Goal: Information Seeking & Learning: Learn about a topic

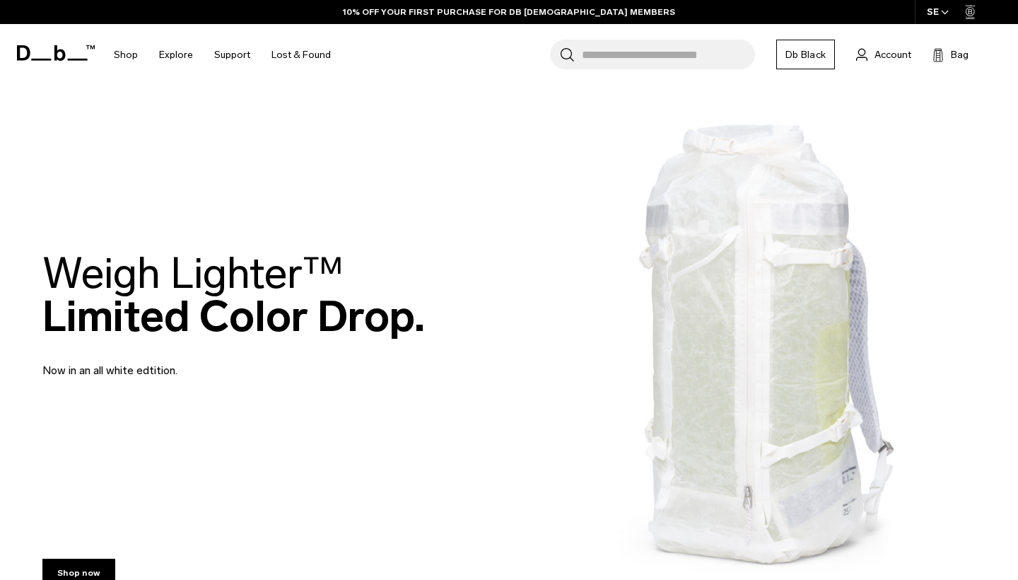
scroll to position [356, 0]
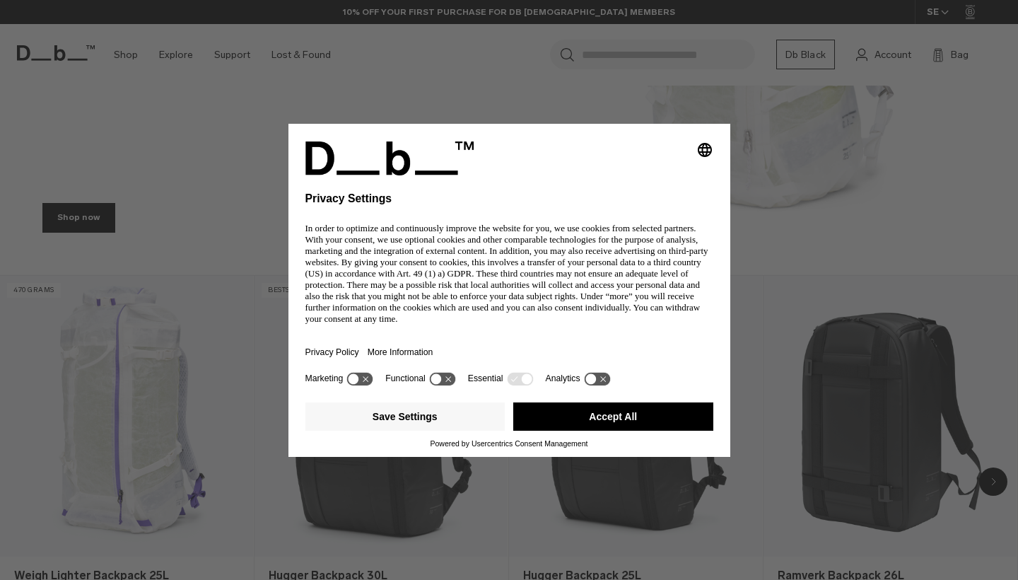
click at [567, 418] on button "Accept All" at bounding box center [613, 416] width 200 height 28
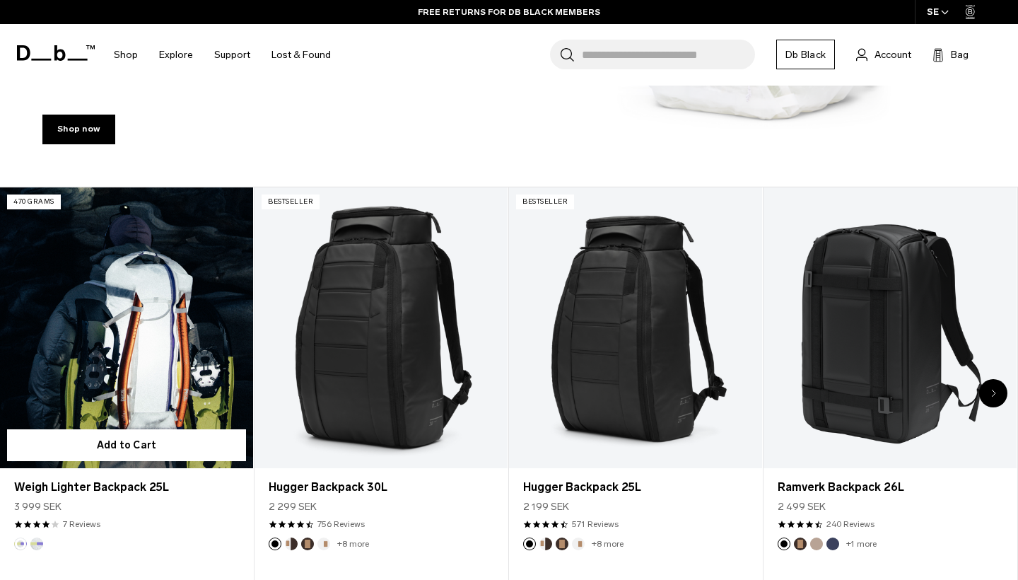
scroll to position [1009, 0]
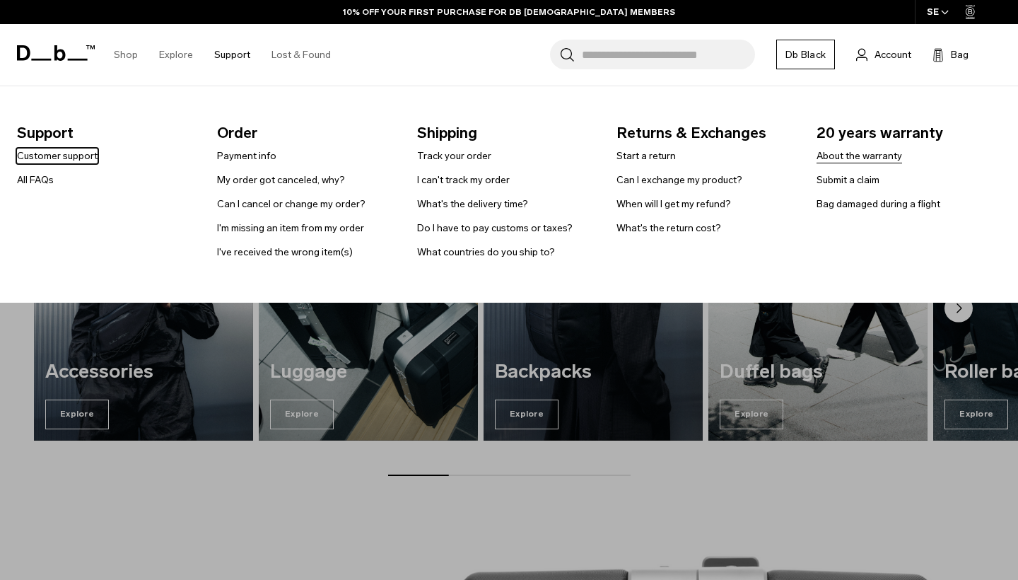
click at [883, 148] on link "About the warranty" at bounding box center [859, 155] width 86 height 15
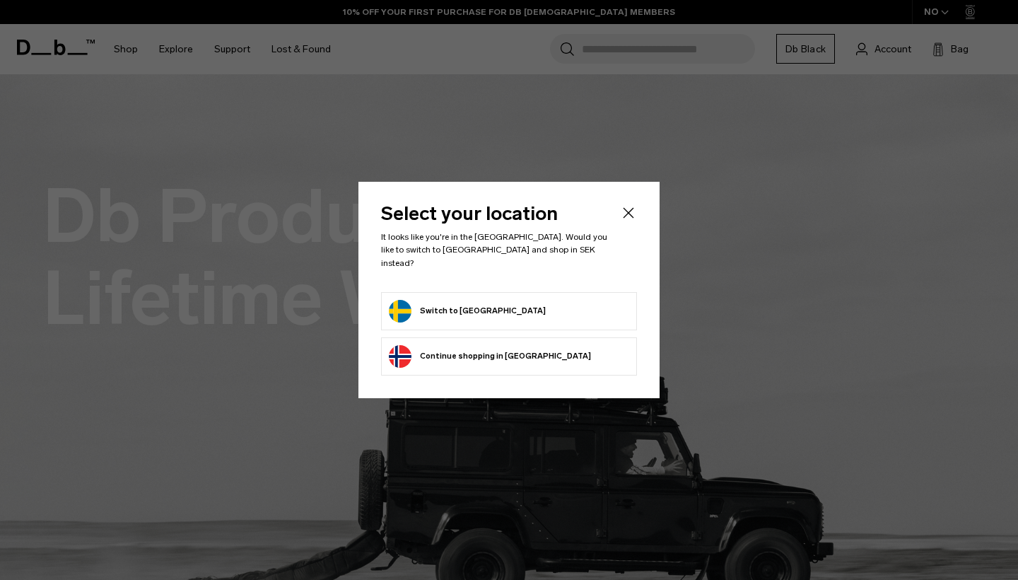
click at [533, 312] on form "Switch to Sweden" at bounding box center [509, 311] width 240 height 23
click at [437, 309] on button "Switch to Sweden" at bounding box center [467, 311] width 157 height 23
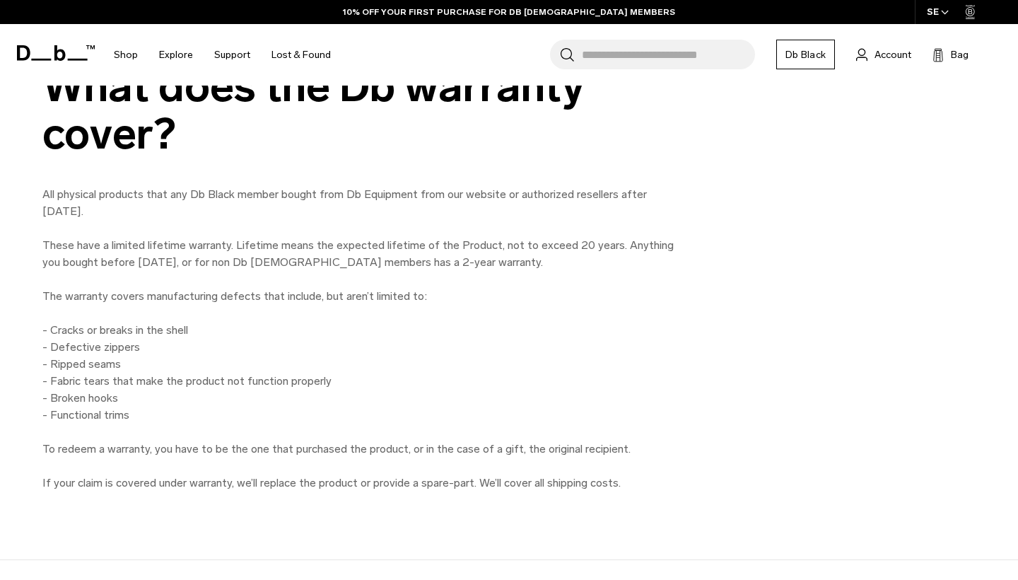
scroll to position [1108, 0]
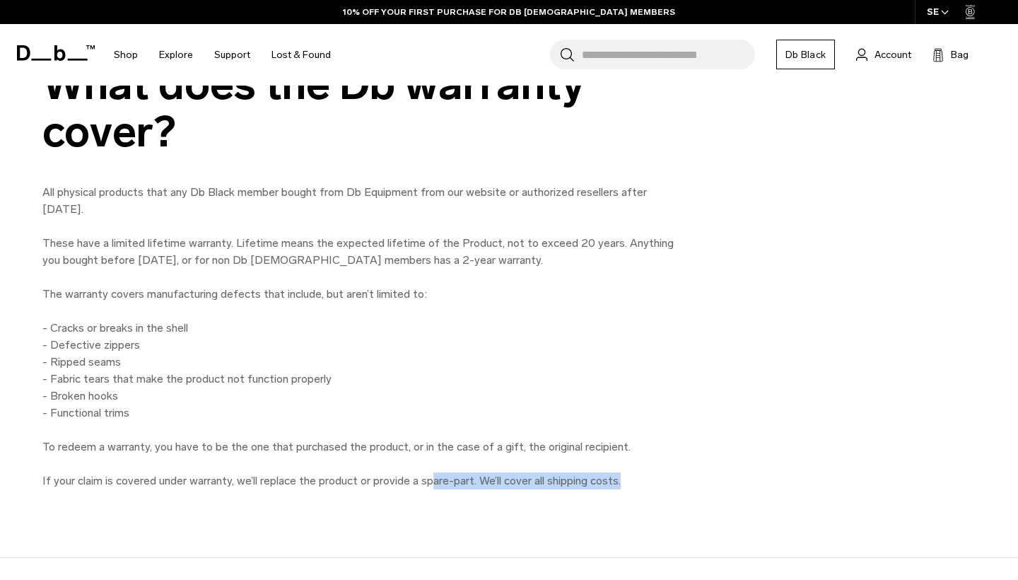
drag, startPoint x: 432, startPoint y: 483, endPoint x: 611, endPoint y: 509, distance: 180.7
click at [611, 509] on div "What does the Db warranty cover? All physical products that any Db Black member…" at bounding box center [509, 275] width 1018 height 565
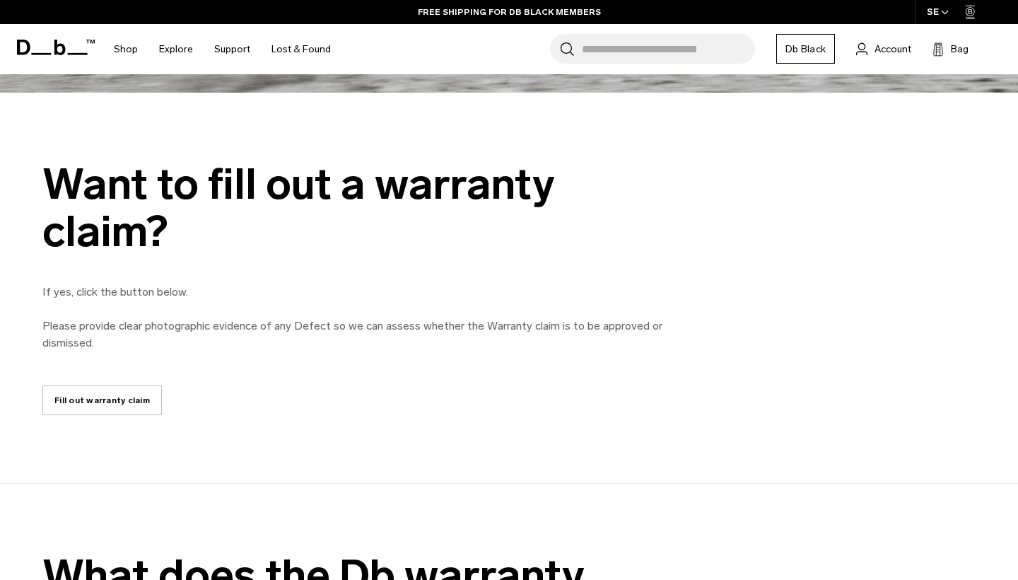
scroll to position [412, 0]
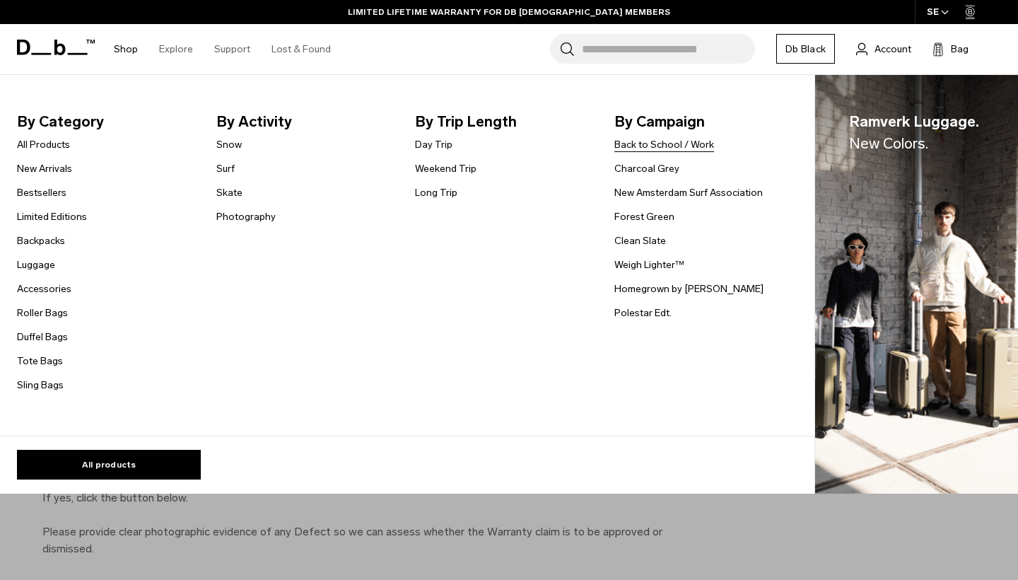
click at [632, 147] on link "Back to School / Work" at bounding box center [664, 144] width 100 height 15
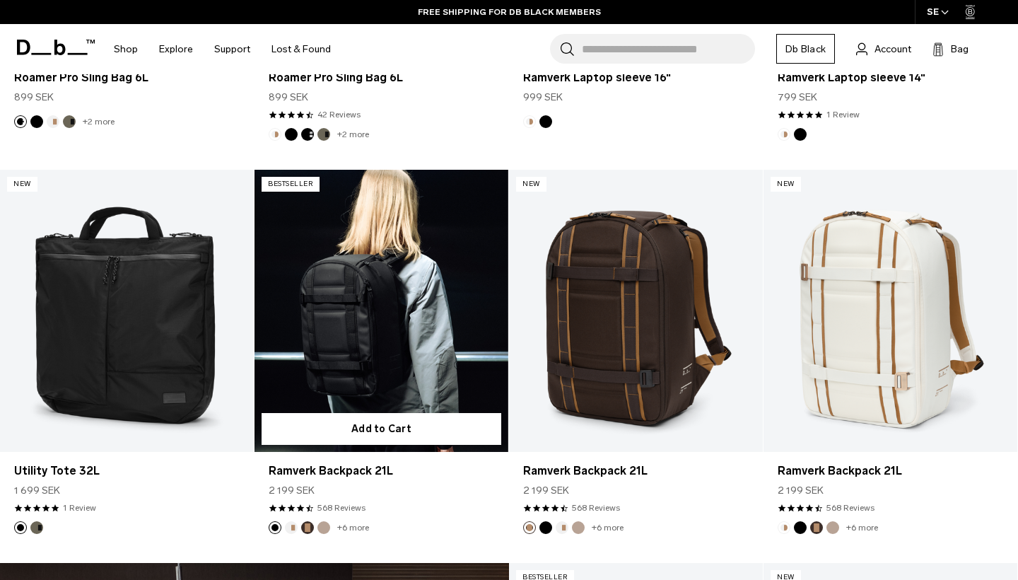
scroll to position [1755, 0]
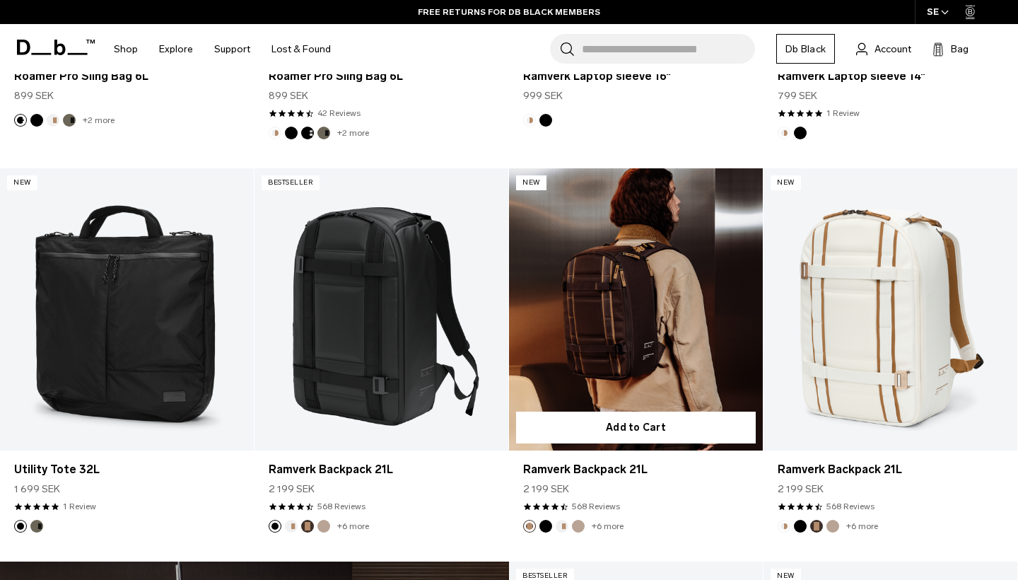
click at [621, 257] on link "Ramverk Backpack 21L" at bounding box center [636, 309] width 254 height 282
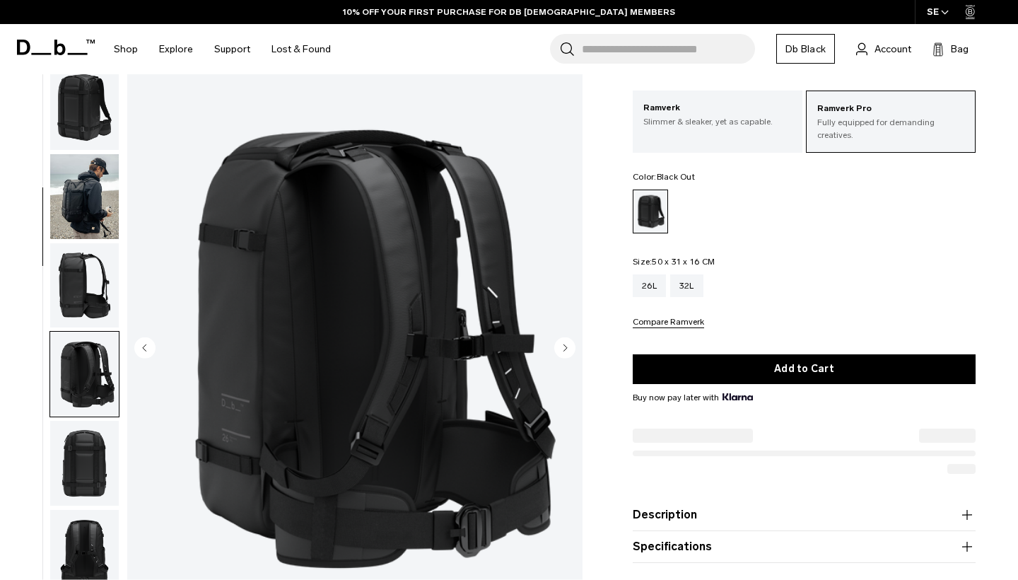
scroll to position [428, 0]
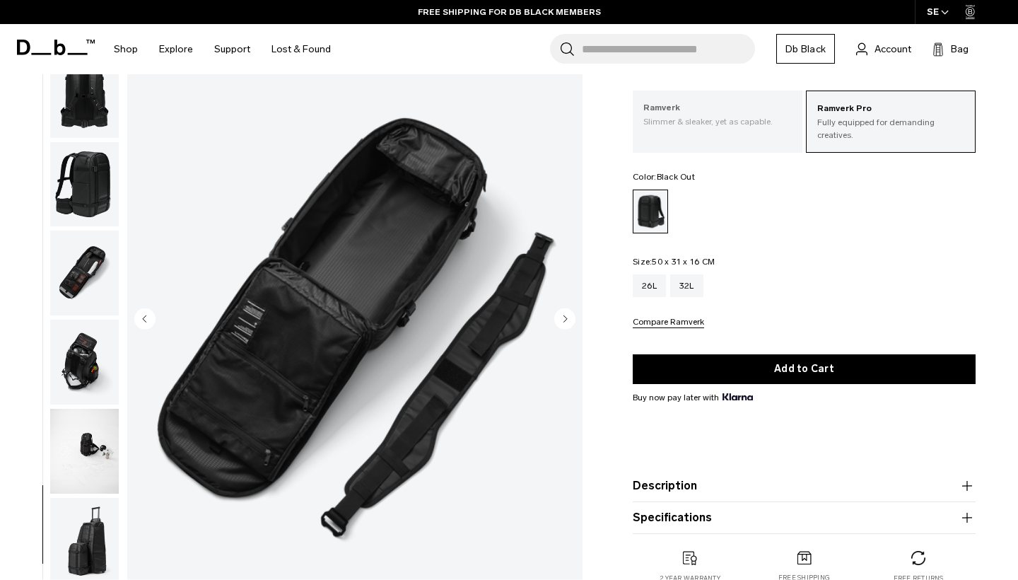
click at [722, 128] on div "Ramverk Slimmer & sleaker, yet as capable." at bounding box center [718, 114] width 170 height 48
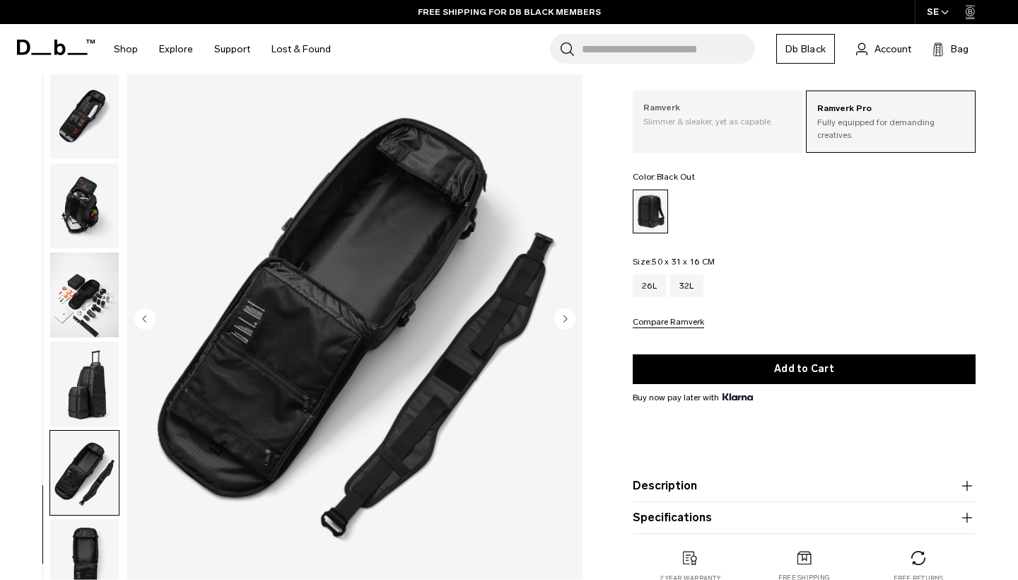
scroll to position [0, 0]
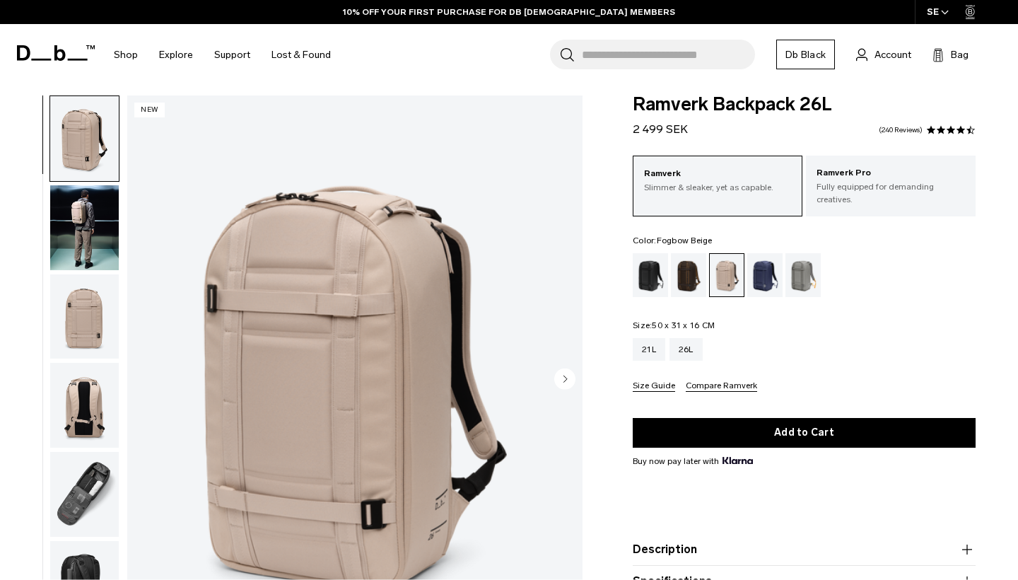
click at [102, 185] on img "button" at bounding box center [84, 227] width 69 height 85
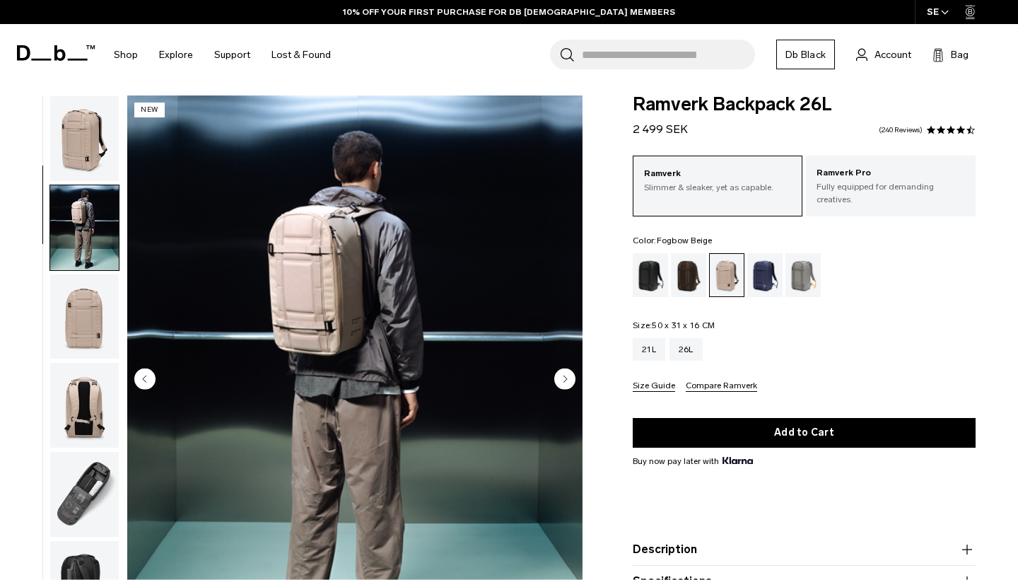
scroll to position [107, 0]
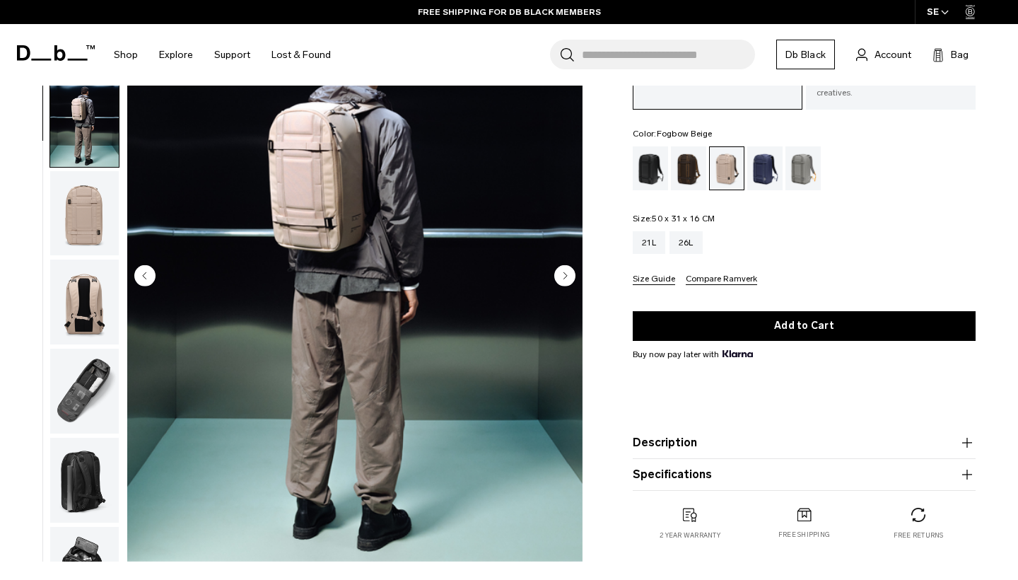
click at [103, 438] on img "button" at bounding box center [84, 480] width 69 height 85
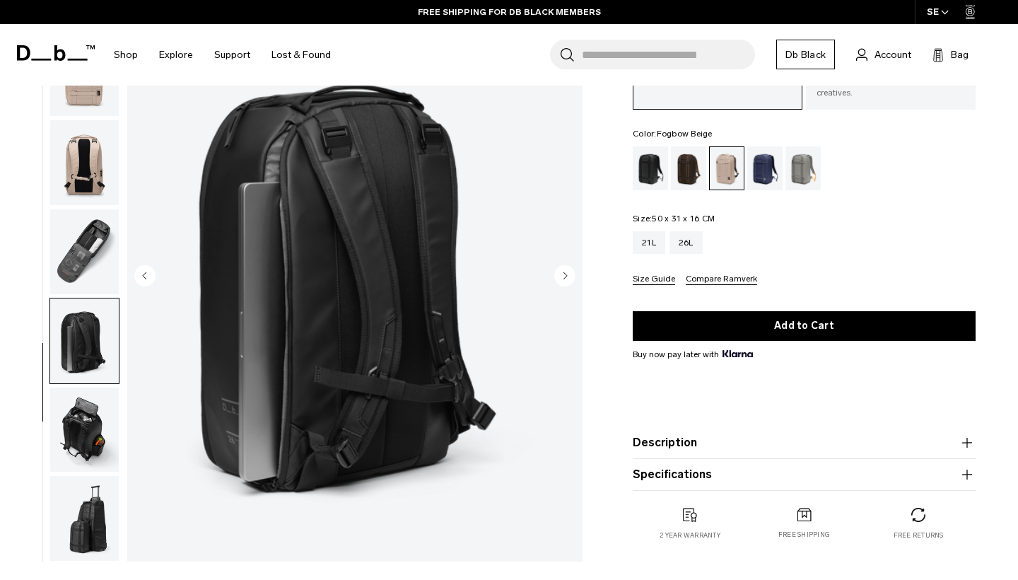
scroll to position [0, 0]
click at [83, 235] on img "button" at bounding box center [84, 251] width 69 height 85
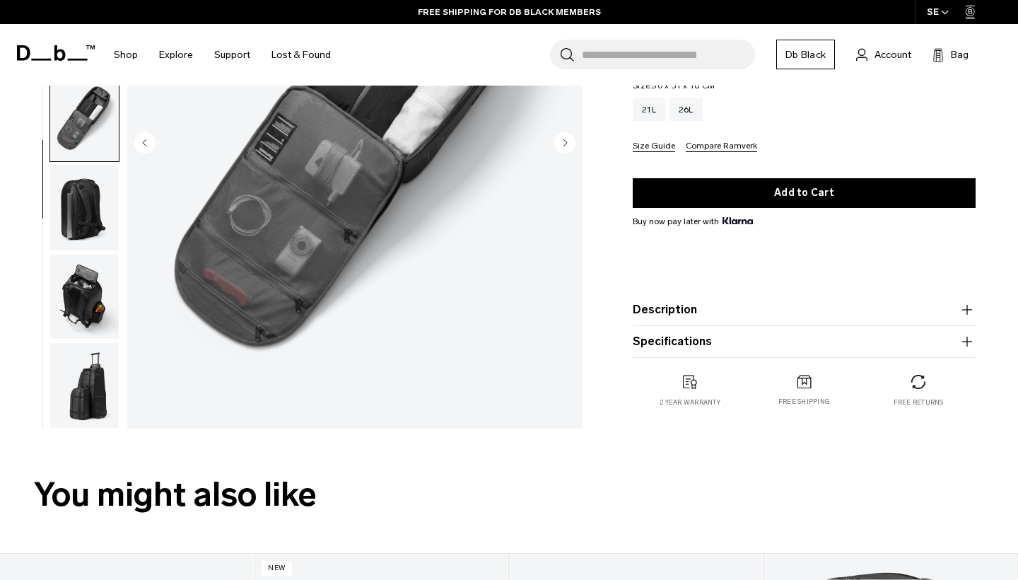
scroll to position [240, 0]
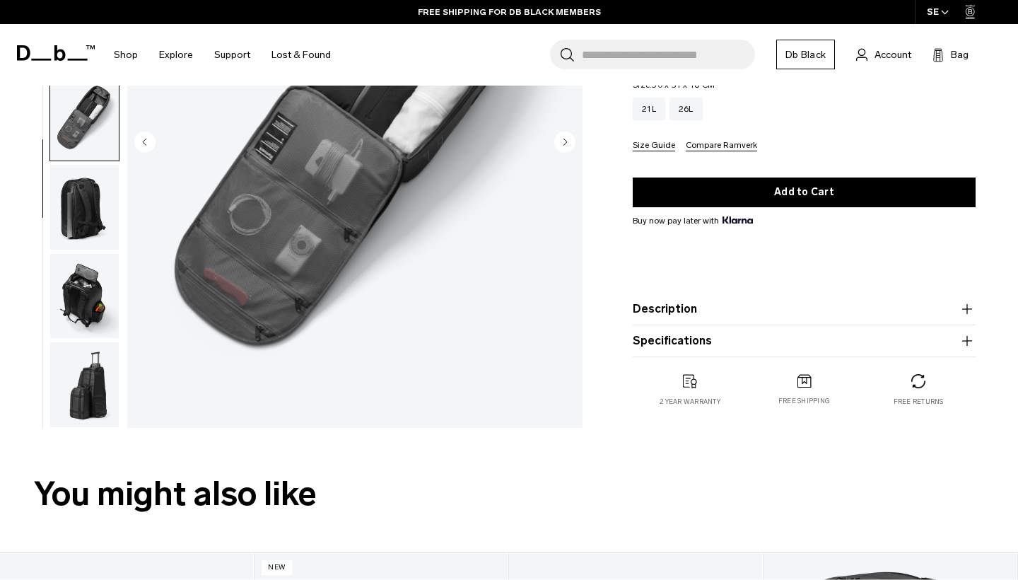
click at [97, 380] on img "button" at bounding box center [84, 384] width 69 height 85
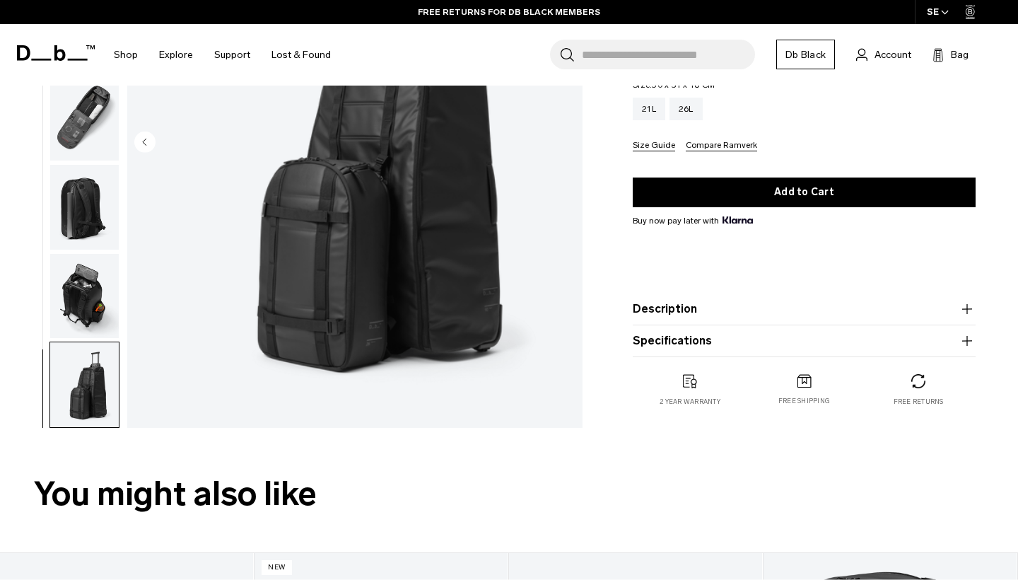
click at [78, 265] on img "button" at bounding box center [84, 295] width 69 height 85
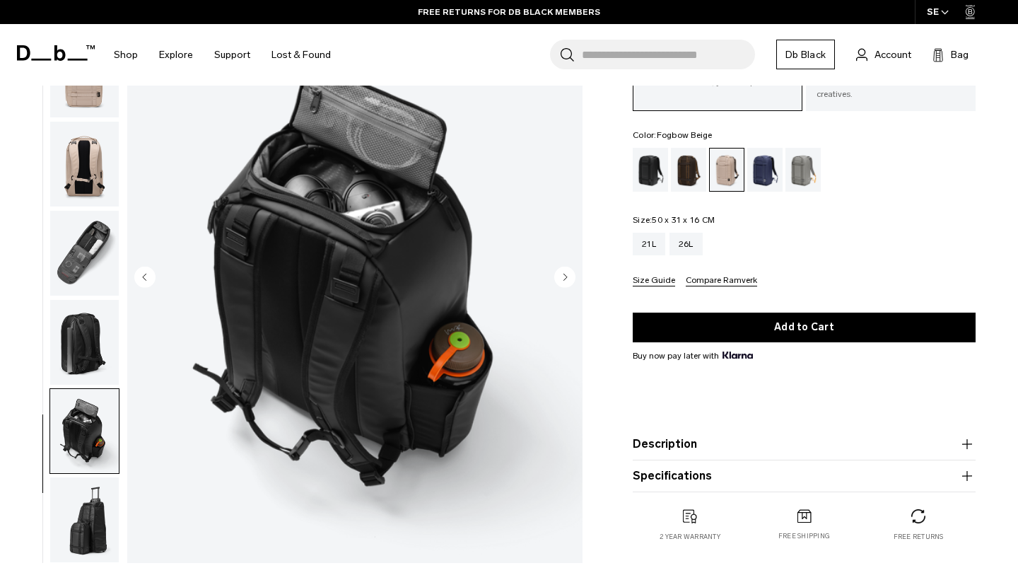
scroll to position [270, 0]
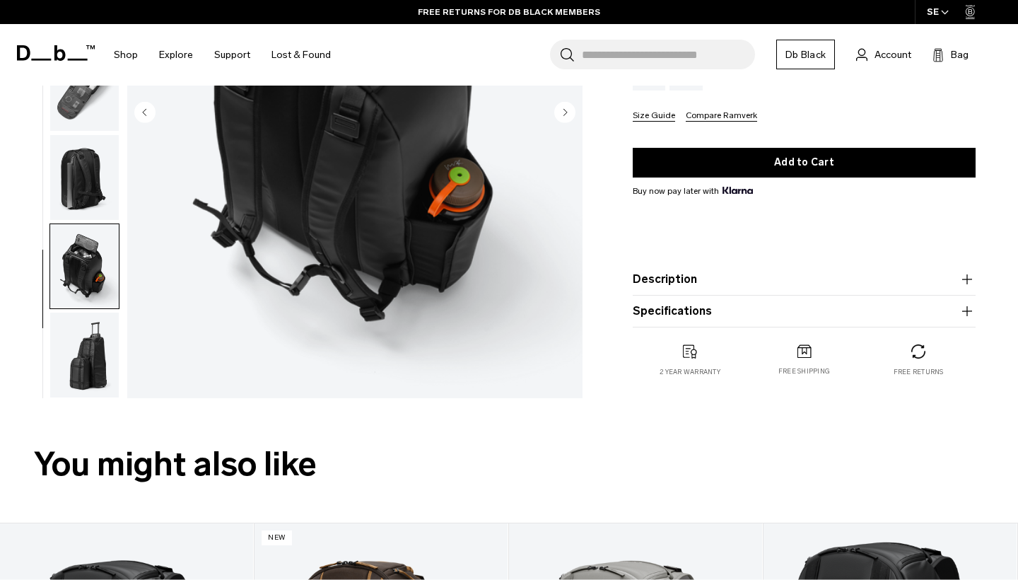
click at [705, 277] on button "Description" at bounding box center [804, 279] width 343 height 17
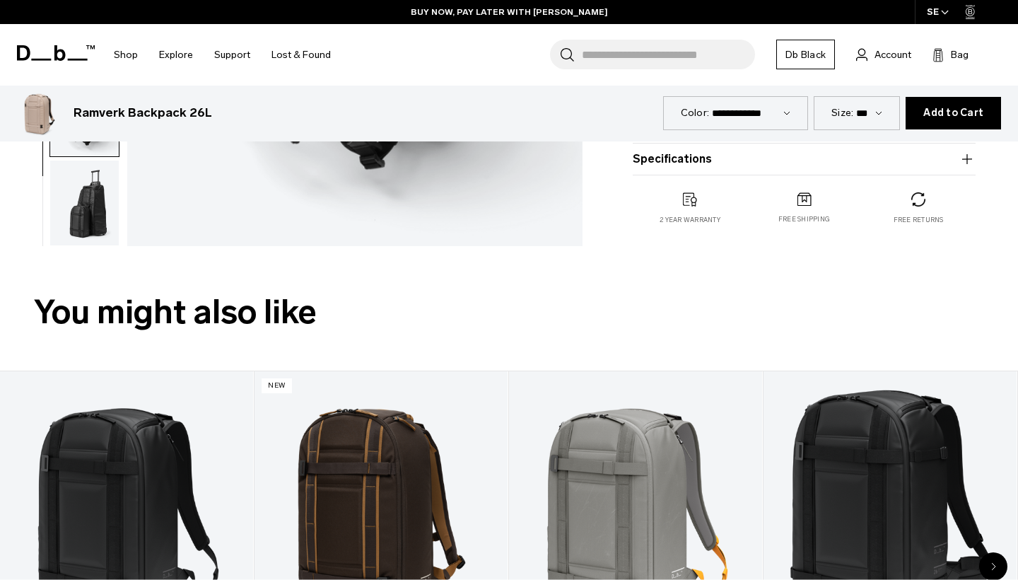
scroll to position [430, 0]
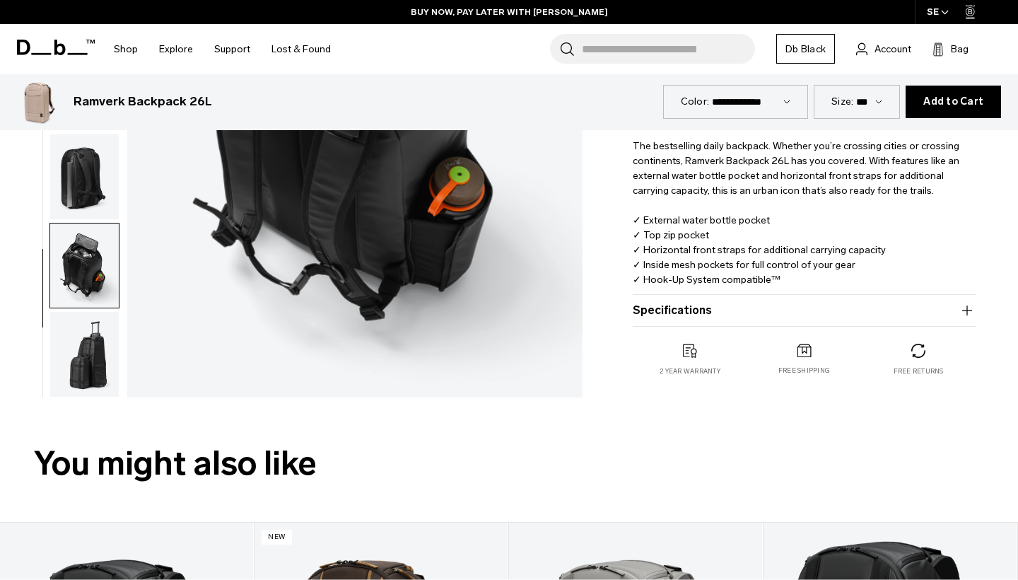
click at [731, 302] on button "Specifications" at bounding box center [804, 310] width 343 height 17
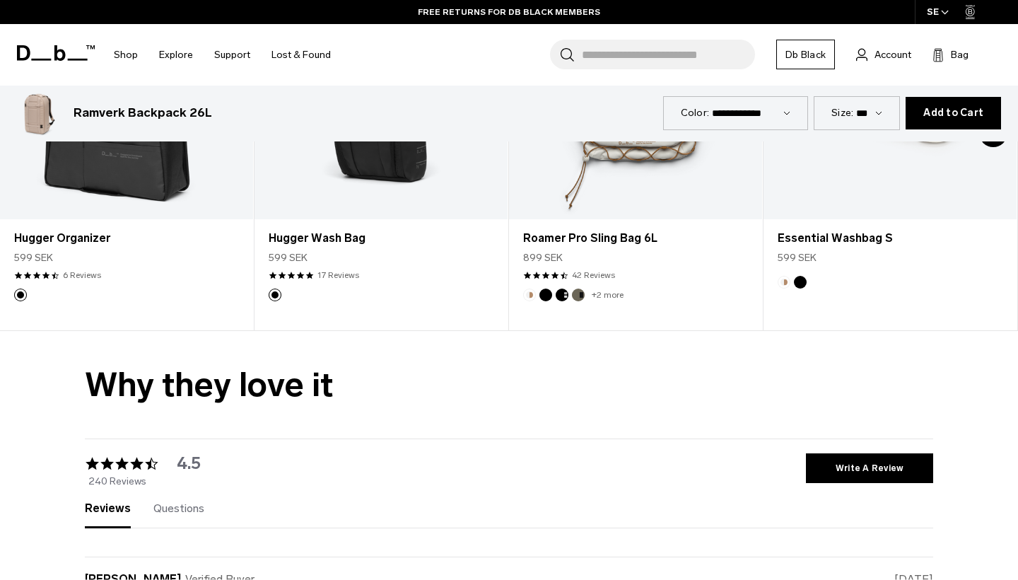
scroll to position [2778, 0]
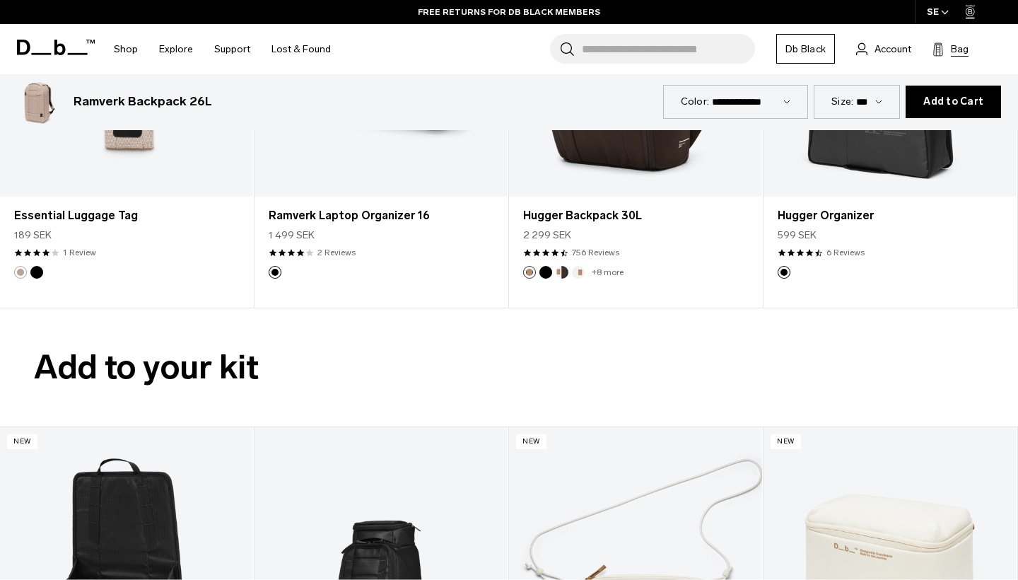
click at [953, 54] on span "Bag" at bounding box center [960, 49] width 18 height 15
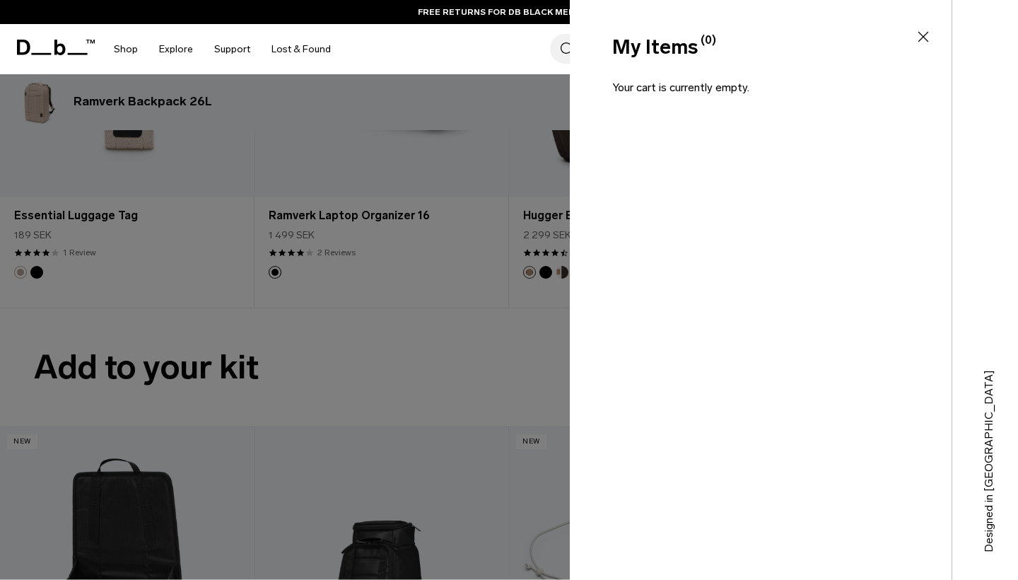
click at [924, 38] on icon at bounding box center [923, 36] width 17 height 17
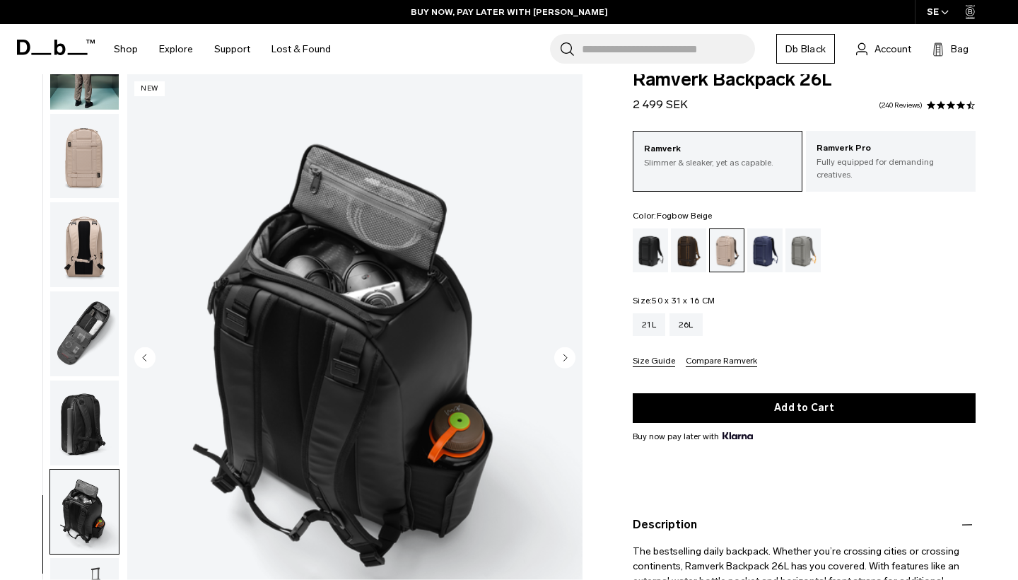
scroll to position [32, 0]
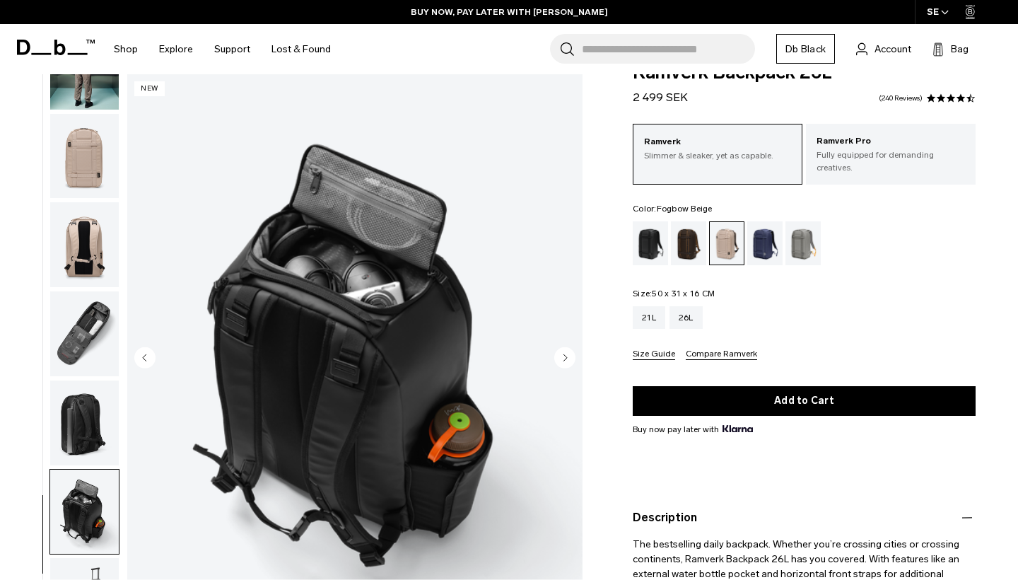
click at [81, 174] on img "button" at bounding box center [84, 156] width 69 height 85
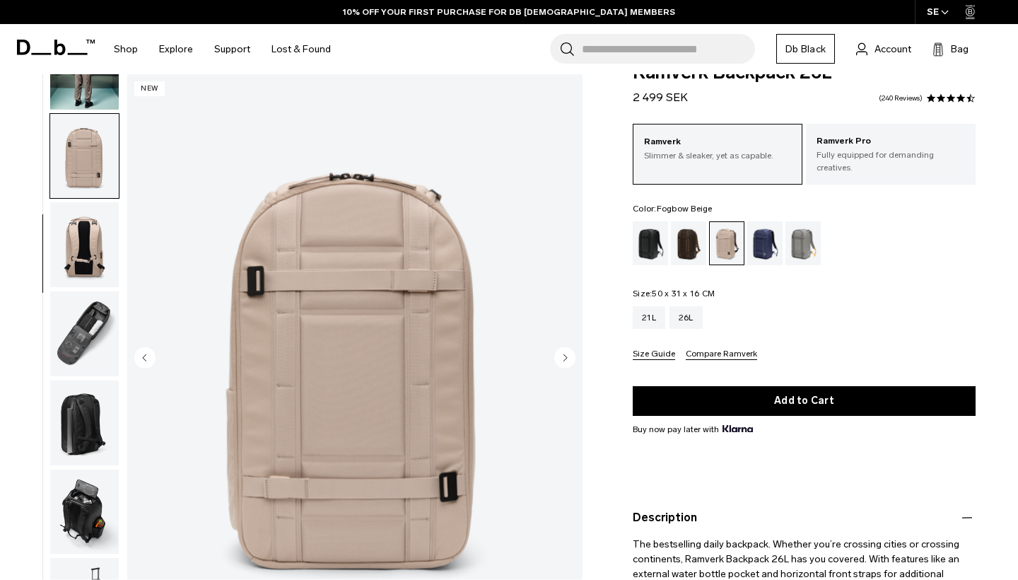
click at [81, 235] on img "button" at bounding box center [84, 244] width 69 height 85
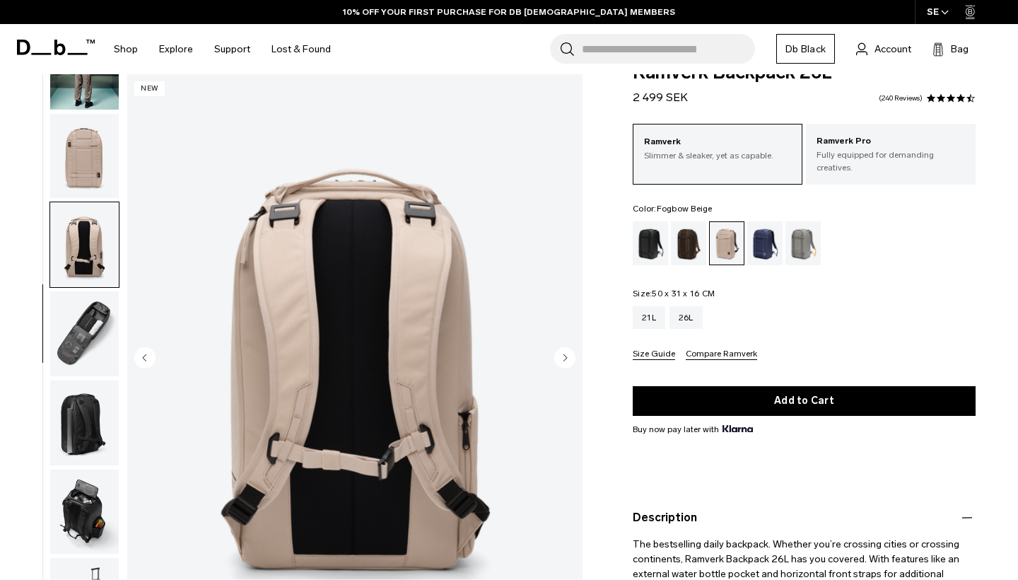
click at [88, 380] on img "button" at bounding box center [84, 422] width 69 height 85
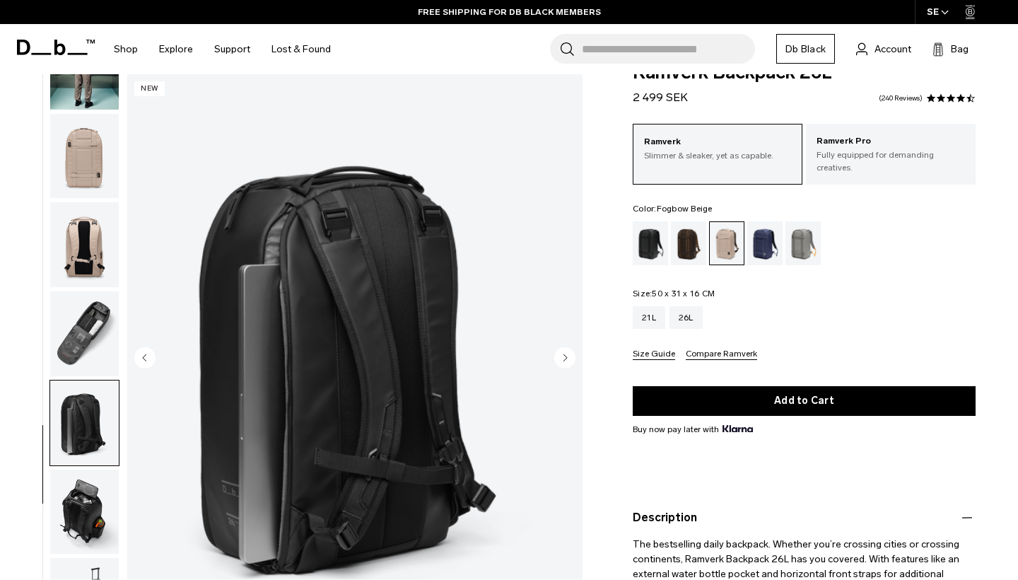
click at [83, 438] on img "button" at bounding box center [84, 422] width 69 height 85
click at [651, 307] on div "21L" at bounding box center [649, 317] width 33 height 23
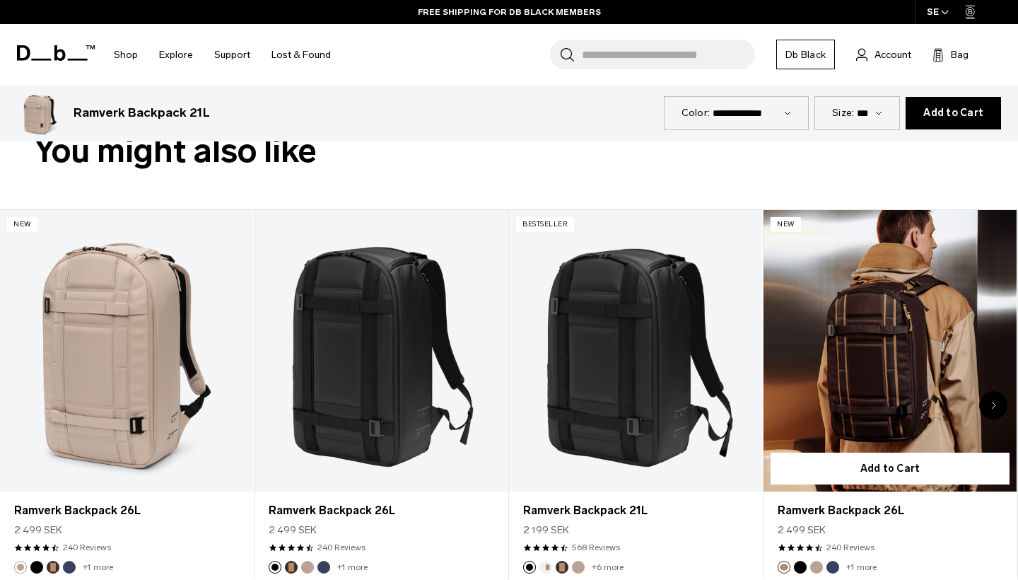
scroll to position [630, 0]
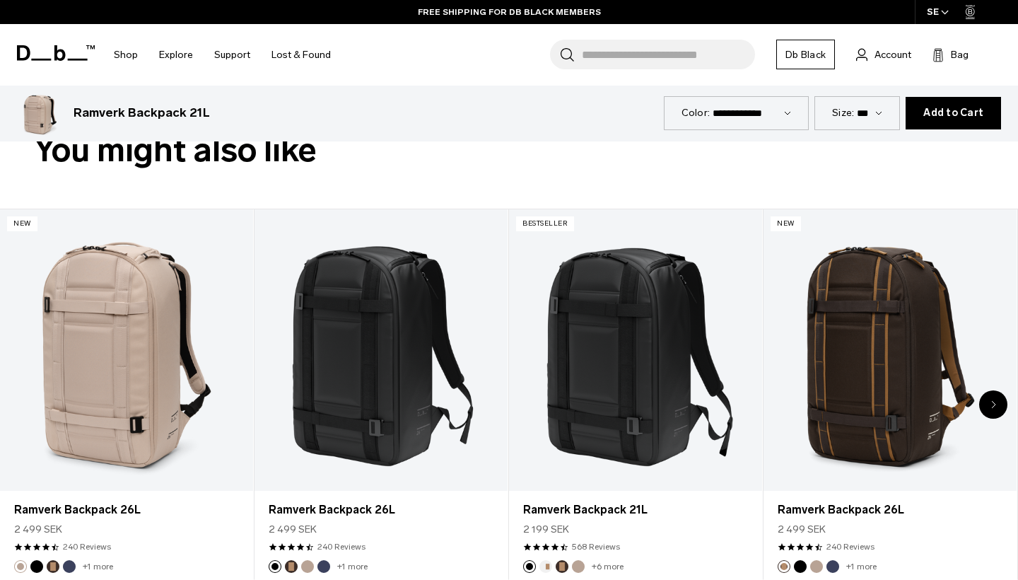
click at [992, 400] on icon "Next slide" at bounding box center [993, 404] width 5 height 8
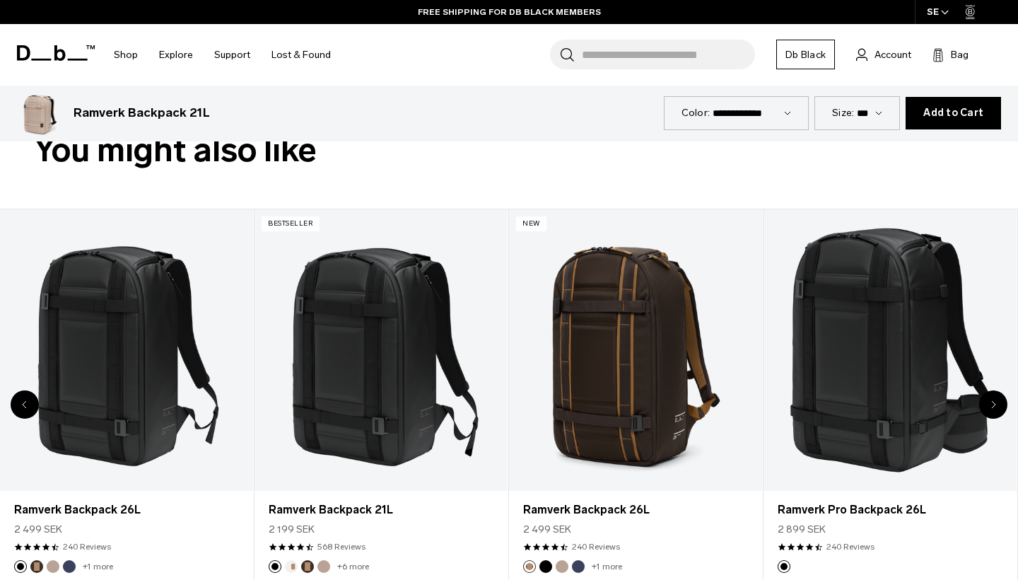
click at [992, 400] on icon "Next slide" at bounding box center [993, 404] width 5 height 8
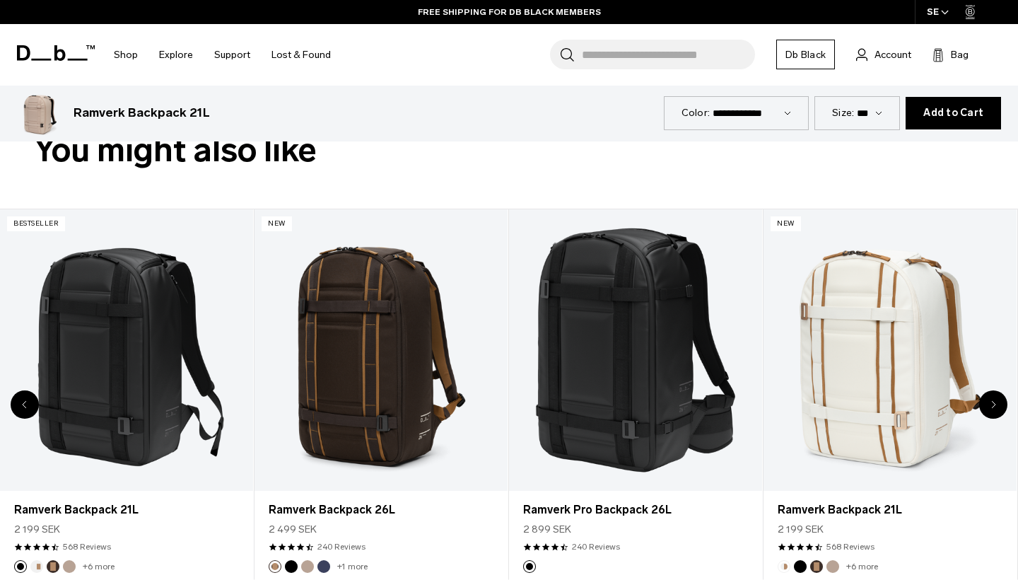
click at [992, 400] on icon "Next slide" at bounding box center [993, 404] width 5 height 8
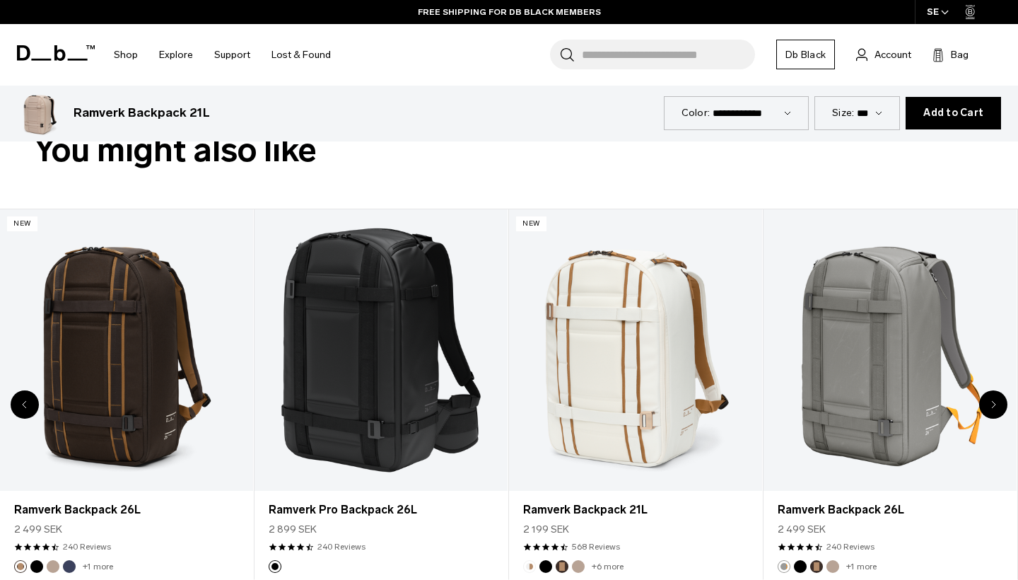
click at [992, 400] on icon "Next slide" at bounding box center [993, 404] width 5 height 8
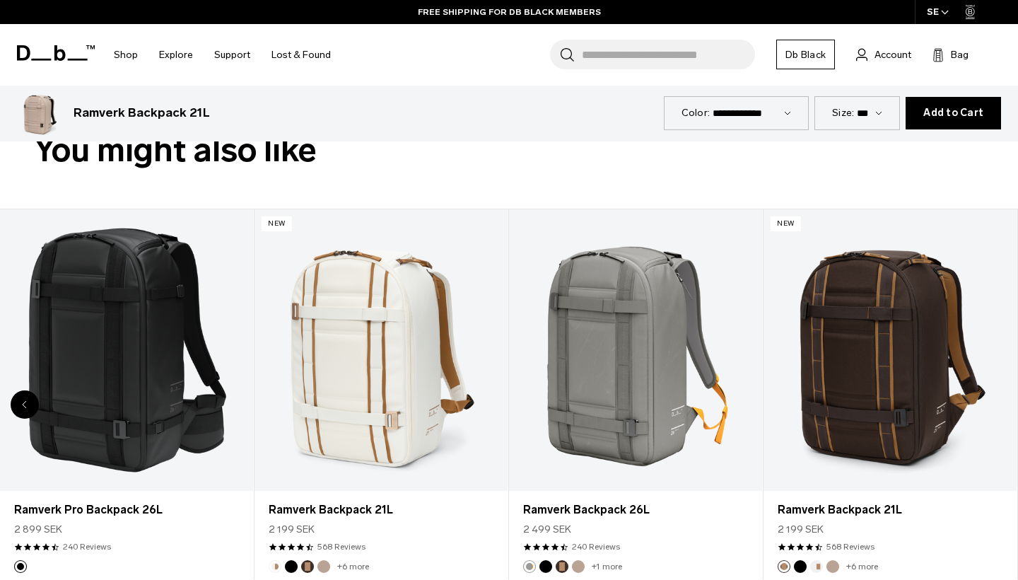
click at [992, 390] on link "Ramverk Backpack 21L" at bounding box center [889, 349] width 253 height 281
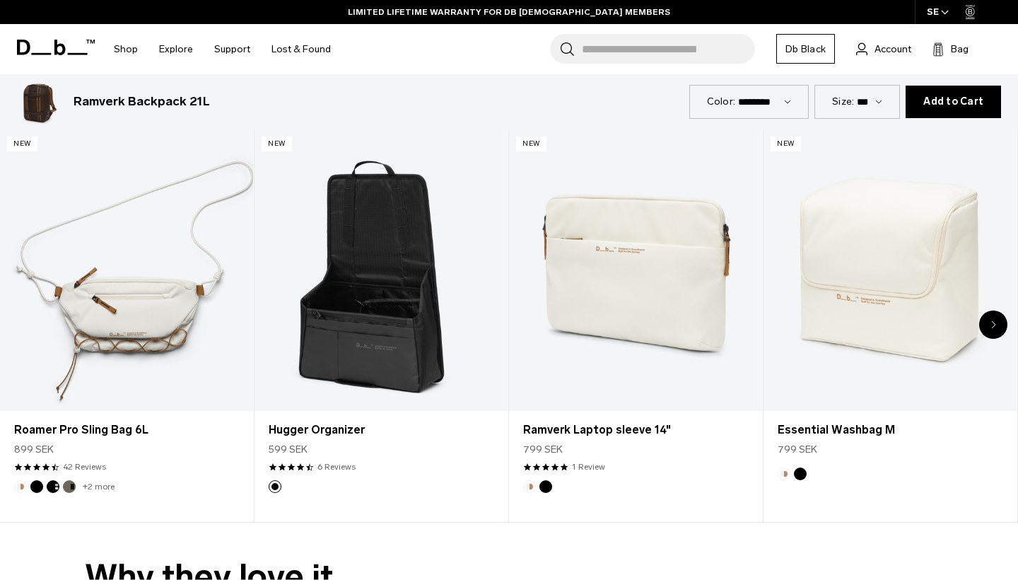
scroll to position [2900, 0]
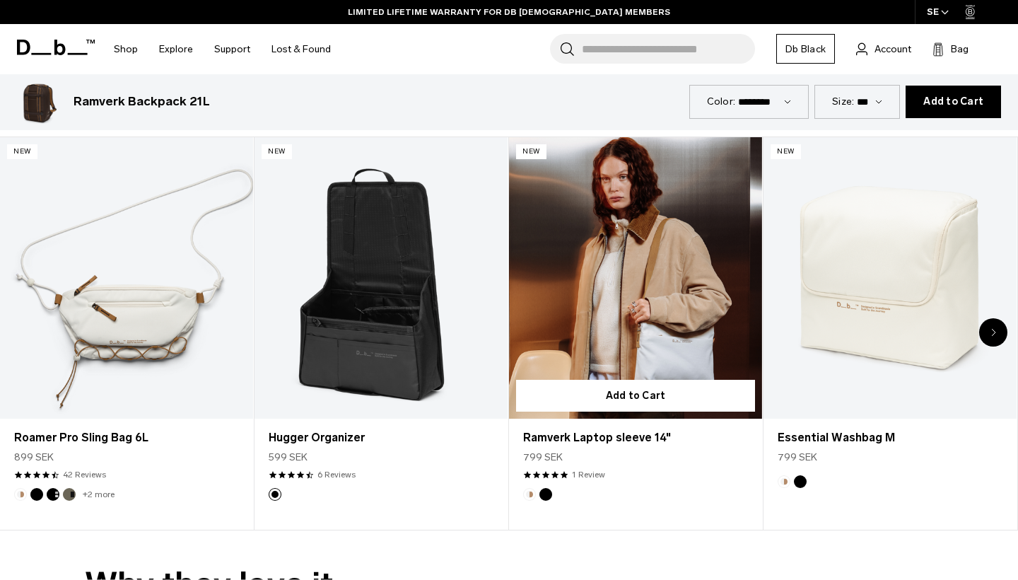
click at [638, 260] on link "Ramverk Laptop sleeve 14" at bounding box center [635, 277] width 253 height 281
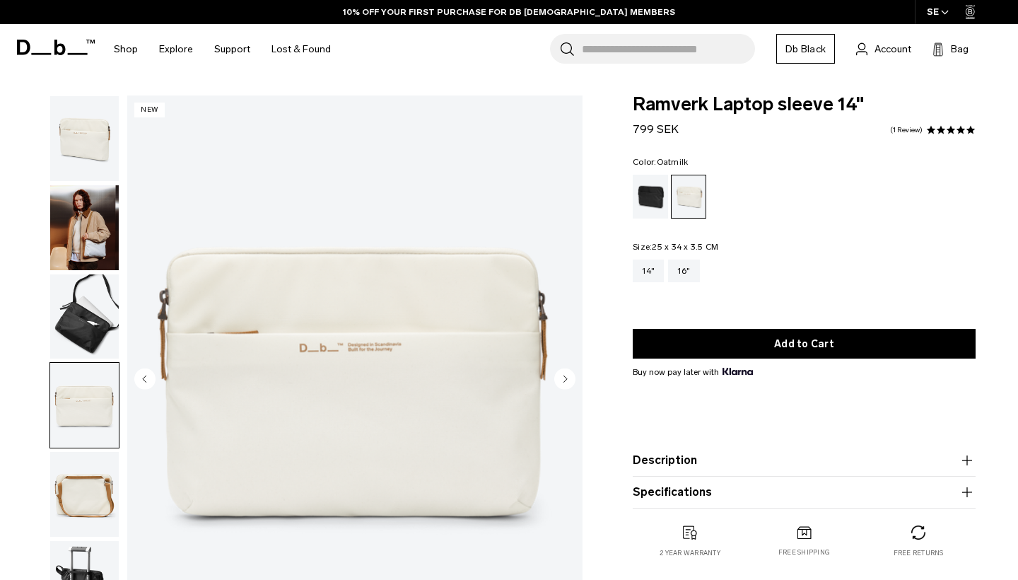
click at [76, 493] on img "button" at bounding box center [84, 494] width 69 height 85
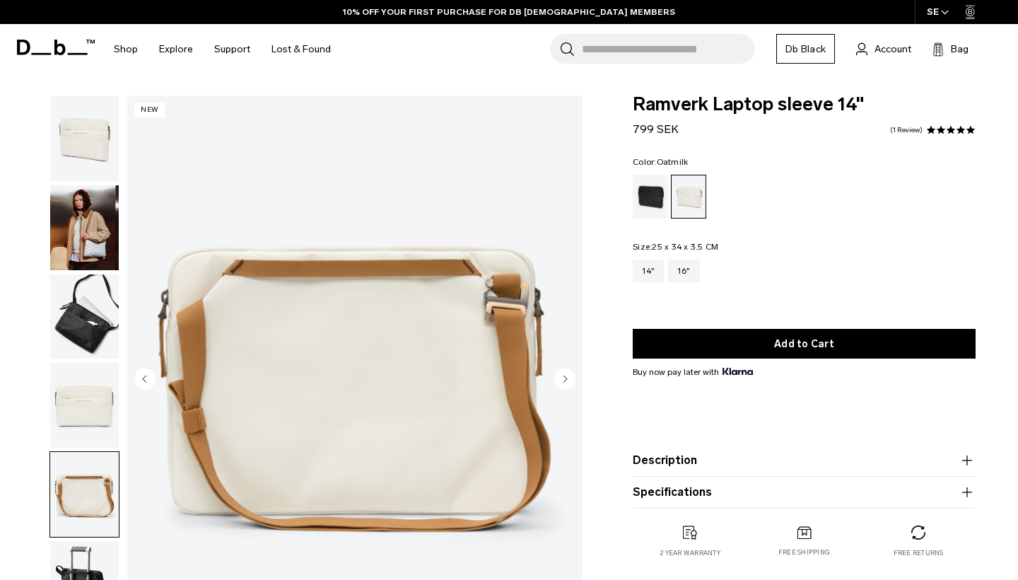
click at [77, 559] on img "button" at bounding box center [84, 583] width 69 height 85
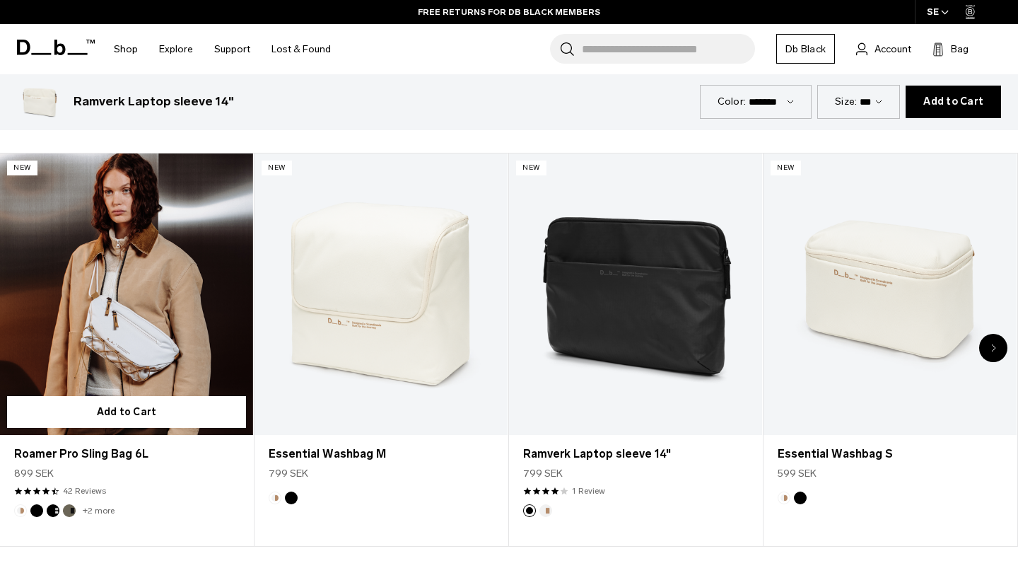
scroll to position [1657, 0]
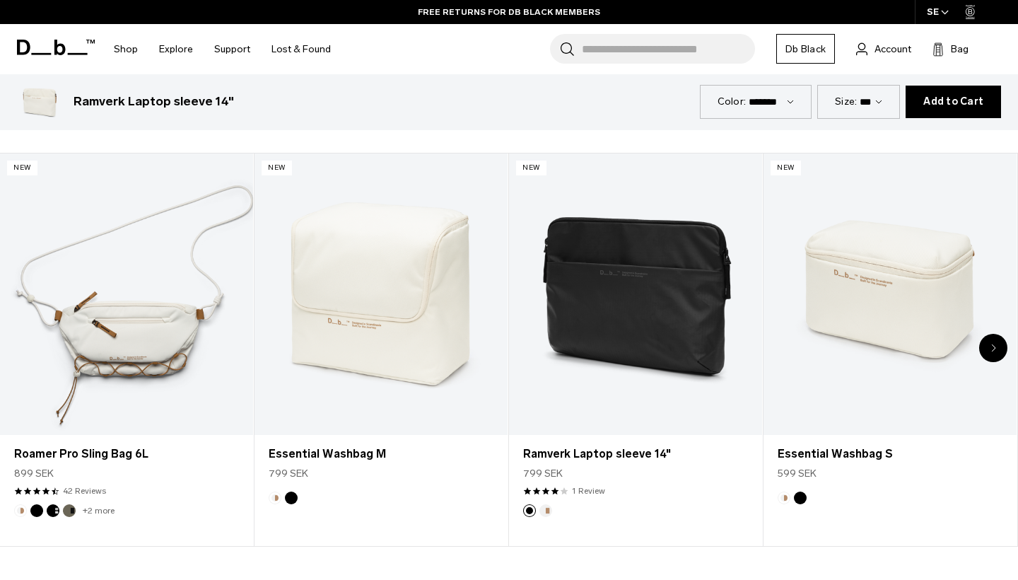
click at [999, 350] on div "Next slide" at bounding box center [993, 348] width 28 height 28
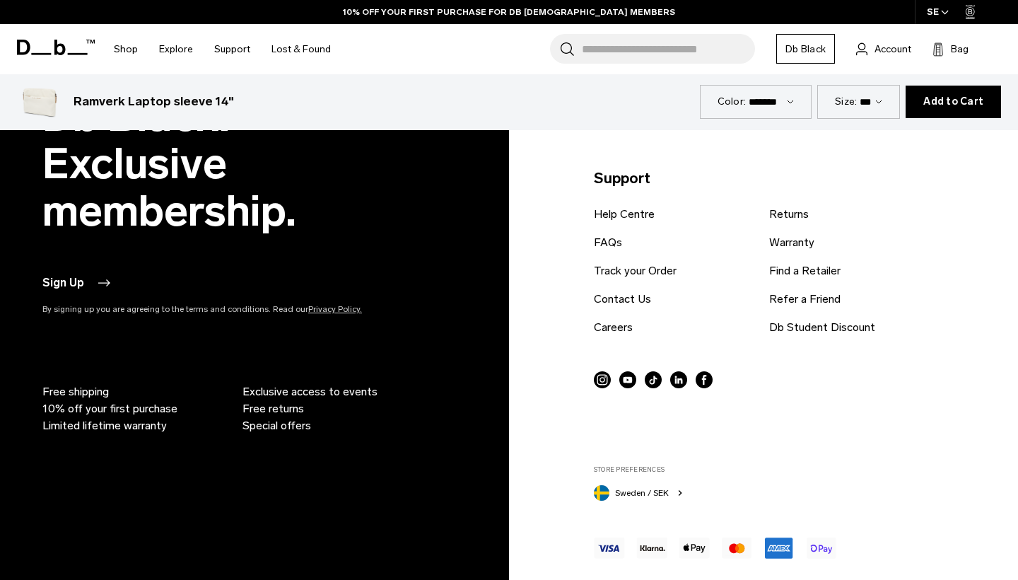
scroll to position [3409, 0]
click at [606, 239] on link "FAQs" at bounding box center [608, 242] width 28 height 17
